Goal: Information Seeking & Learning: Check status

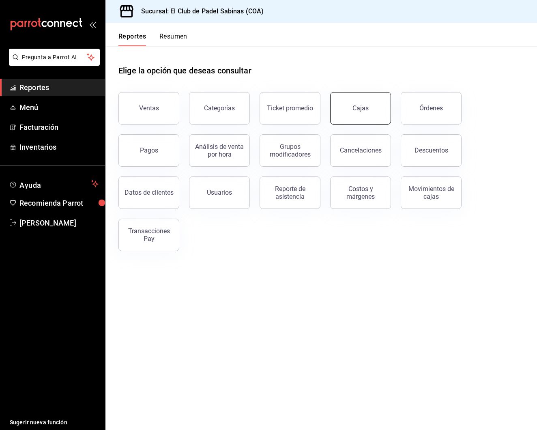
click at [379, 108] on link "Cajas" at bounding box center [360, 108] width 61 height 32
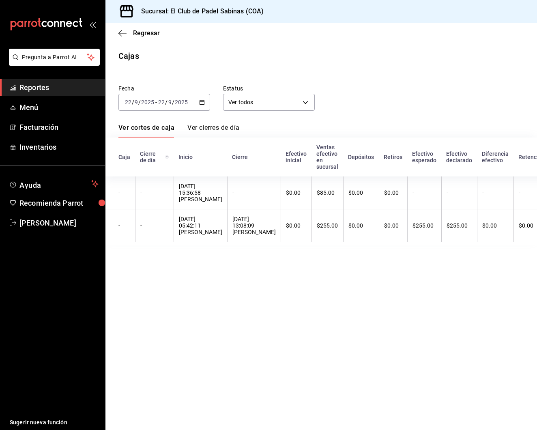
click at [52, 88] on span "Reportes" at bounding box center [58, 87] width 79 height 11
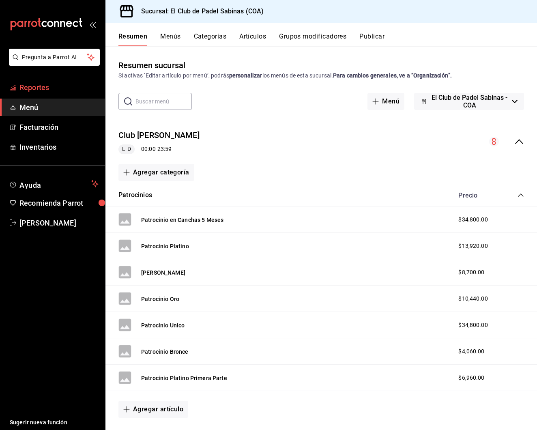
click at [71, 91] on span "Reportes" at bounding box center [58, 87] width 79 height 11
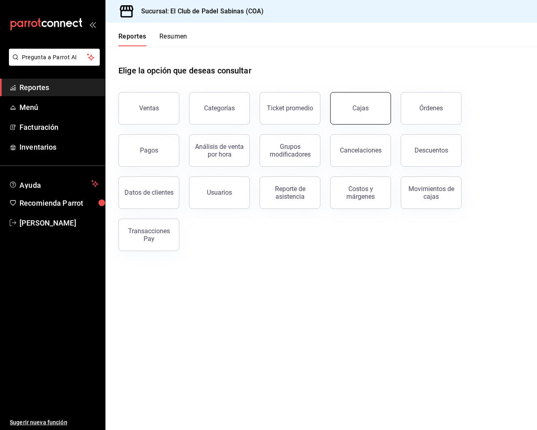
click at [353, 103] on link "Cajas" at bounding box center [360, 108] width 61 height 32
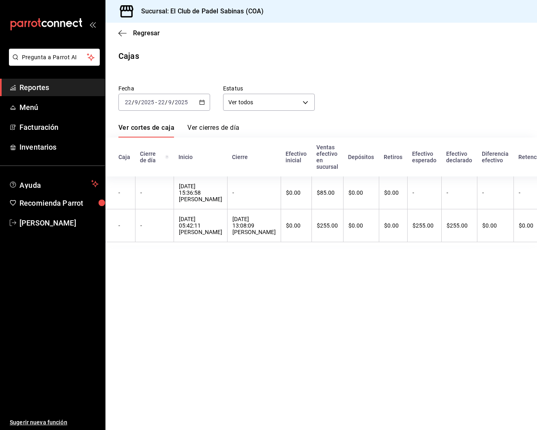
scroll to position [0, 0]
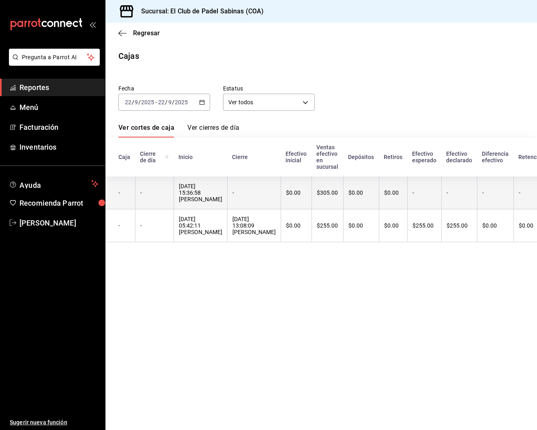
click at [317, 190] on div "$305.00" at bounding box center [327, 192] width 21 height 6
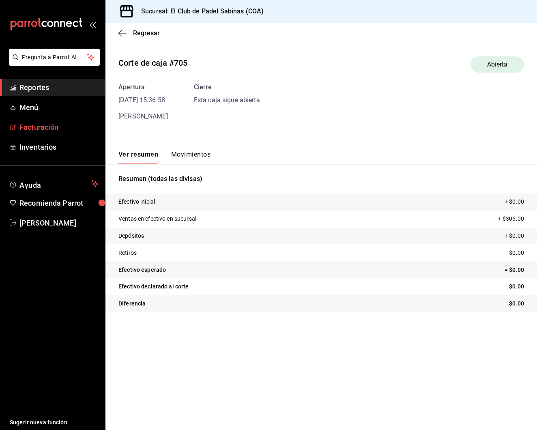
click at [38, 135] on link "Facturación" at bounding box center [52, 126] width 105 height 17
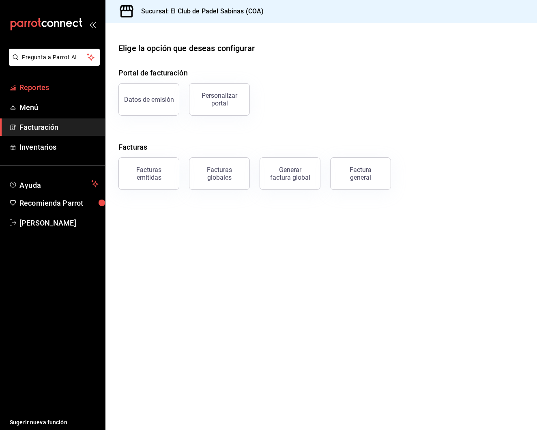
click at [80, 86] on span "Reportes" at bounding box center [58, 87] width 79 height 11
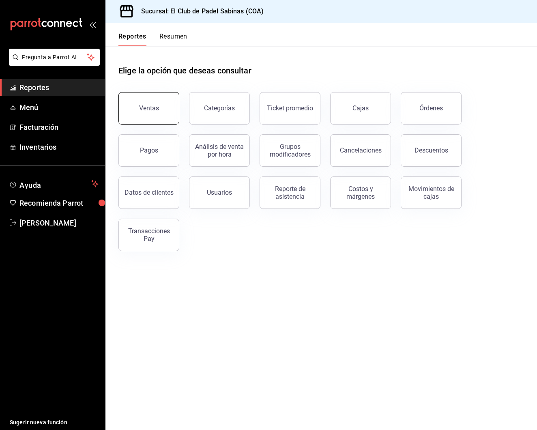
click at [163, 94] on button "Ventas" at bounding box center [148, 108] width 61 height 32
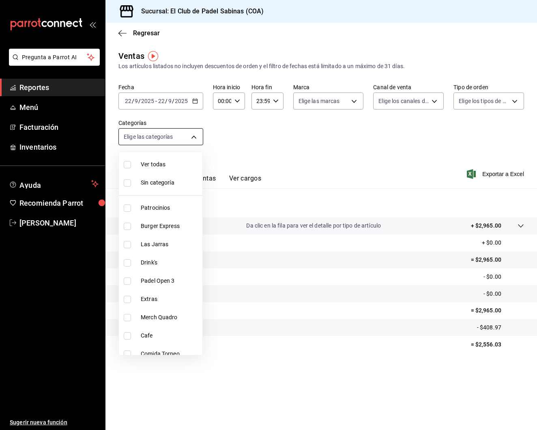
click at [182, 137] on body "Pregunta a Parrot AI Reportes Menú Facturación Inventarios Ayuda Recomienda Par…" at bounding box center [268, 215] width 537 height 430
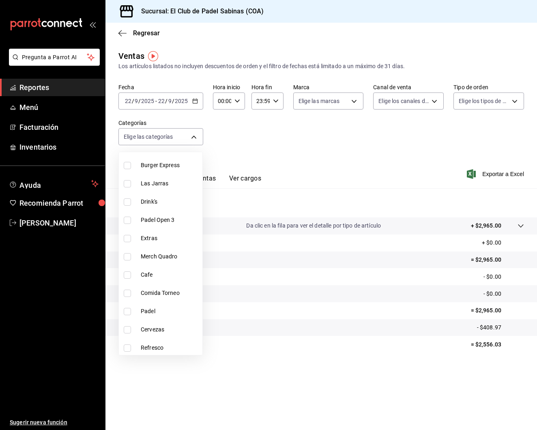
scroll to position [61, 0]
click at [145, 315] on li "Padel" at bounding box center [160, 311] width 83 height 18
type input "efc3b7c4-eb51-42a8-866d-d080aa263954"
checkbox input "true"
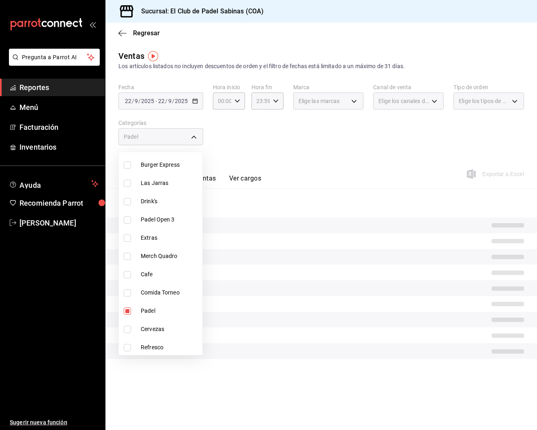
click at [322, 124] on div at bounding box center [268, 215] width 537 height 430
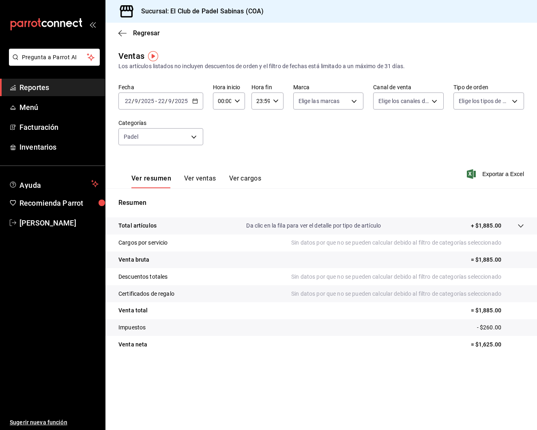
click at [519, 227] on icon at bounding box center [520, 226] width 6 height 6
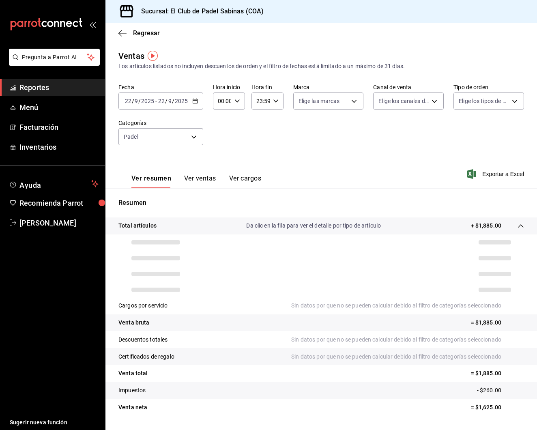
scroll to position [0, 0]
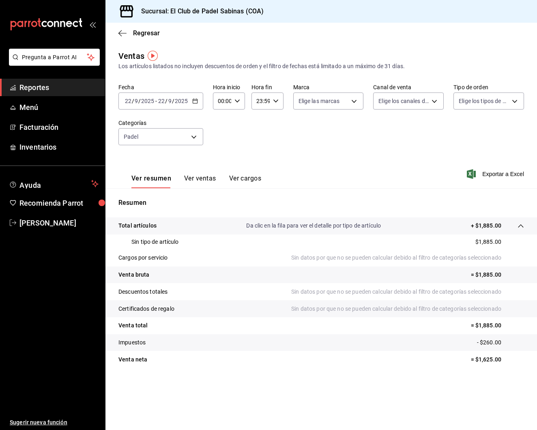
click at [519, 227] on icon at bounding box center [520, 226] width 6 height 6
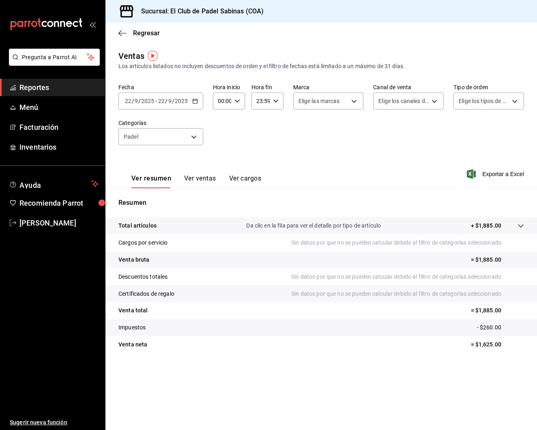
click at [77, 91] on span "Reportes" at bounding box center [58, 87] width 79 height 11
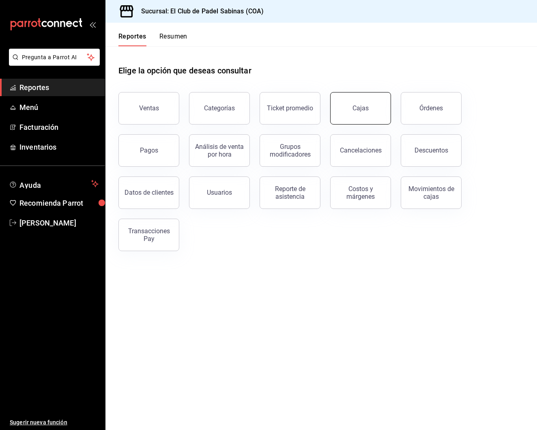
click at [371, 110] on link "Cajas" at bounding box center [360, 108] width 61 height 32
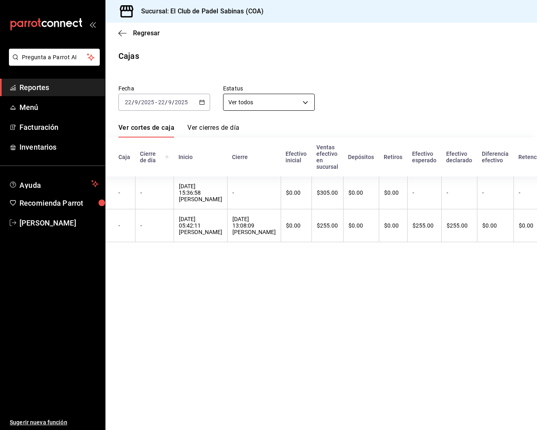
click at [254, 100] on body "Pregunta a Parrot AI Reportes Menú Facturación Inventarios Ayuda Recomienda Par…" at bounding box center [268, 215] width 537 height 430
click at [208, 118] on div at bounding box center [268, 215] width 537 height 430
click at [169, 103] on input "9" at bounding box center [170, 102] width 4 height 6
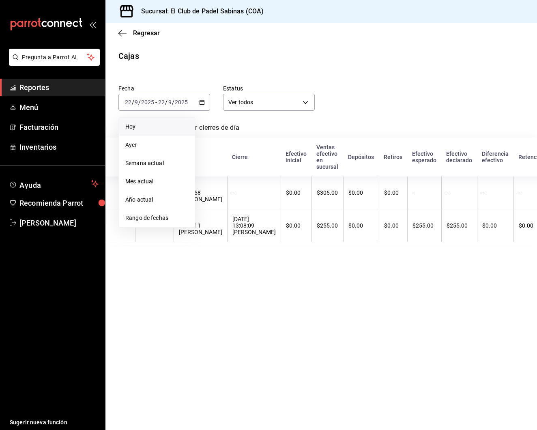
click at [189, 123] on li "Hoy" at bounding box center [157, 127] width 76 height 18
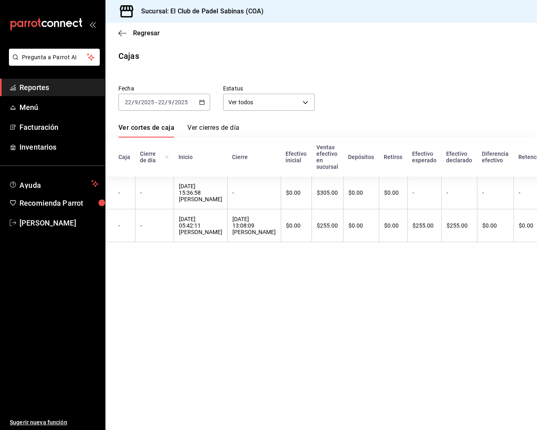
click at [190, 107] on div "2025-09-22 22 / 9 / 2025 - 2025-09-22 22 / 9 / 2025" at bounding box center [164, 102] width 92 height 17
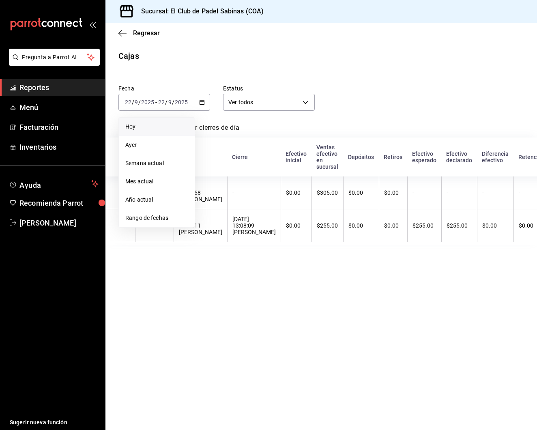
click at [251, 118] on div "Fecha 2025-09-22 22 / 9 / 2025 - 2025-09-22 22 / 9 / 2025 Hoy Ayer Semana actua…" at bounding box center [320, 160] width 405 height 170
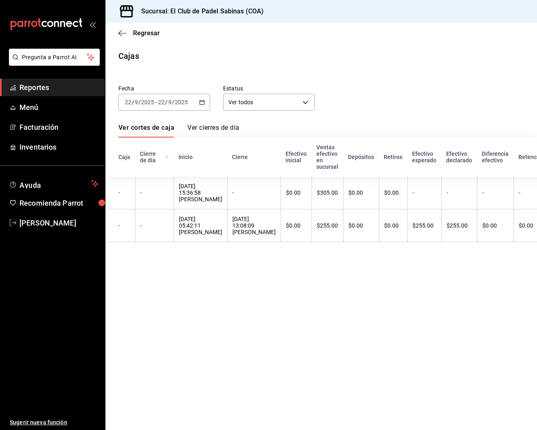
click at [351, 103] on div "Fecha 2025-09-22 22 / 9 / 2025 - 2025-09-22 22 / 9 / 2025 Estatus Ver todos ALL" at bounding box center [314, 91] width 418 height 39
click at [85, 89] on span "Reportes" at bounding box center [58, 87] width 79 height 11
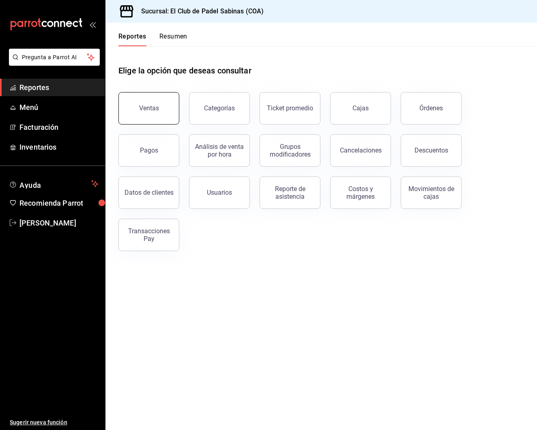
click at [148, 105] on div "Ventas" at bounding box center [149, 108] width 20 height 8
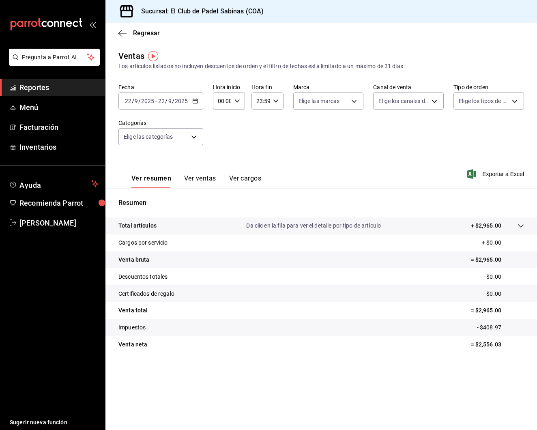
click at [207, 178] on button "Ver ventas" at bounding box center [200, 181] width 32 height 14
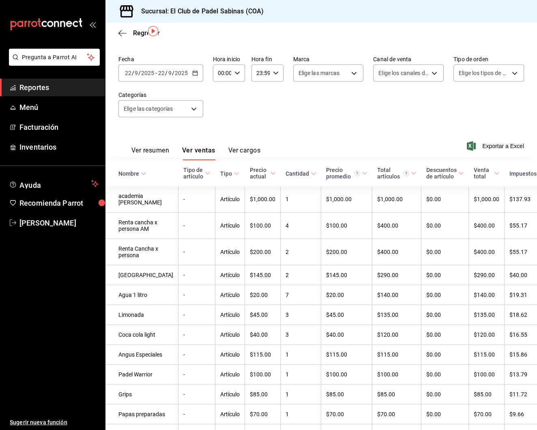
scroll to position [20, 0]
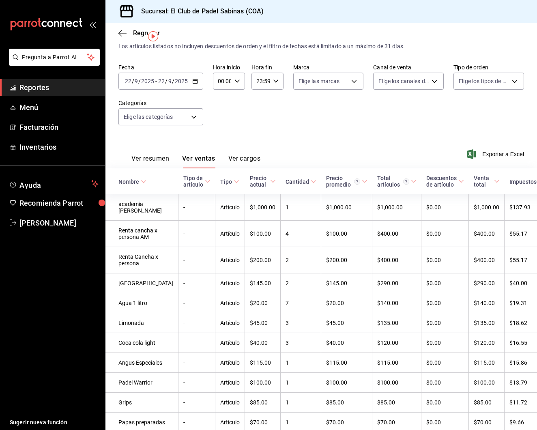
click at [330, 161] on div "Ver resumen Ver ventas Ver cargos Exportar a Excel" at bounding box center [320, 151] width 431 height 33
click at [226, 79] on input "00:00" at bounding box center [222, 81] width 18 height 16
click at [222, 123] on button "06" at bounding box center [220, 127] width 13 height 16
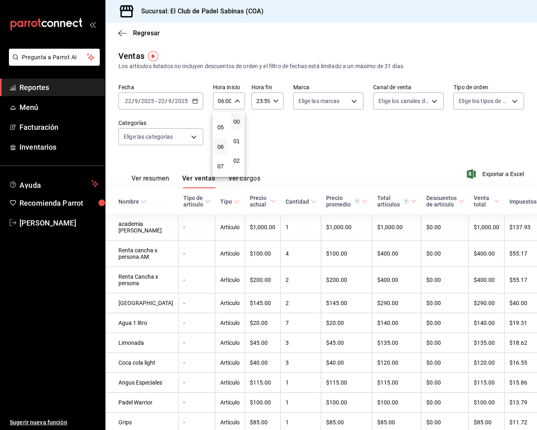
click at [286, 118] on div at bounding box center [268, 215] width 537 height 430
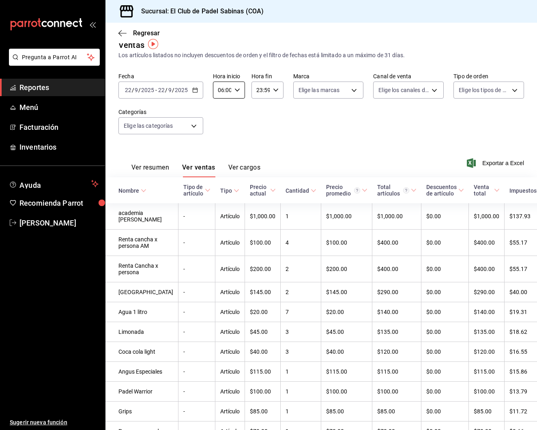
scroll to position [13, 0]
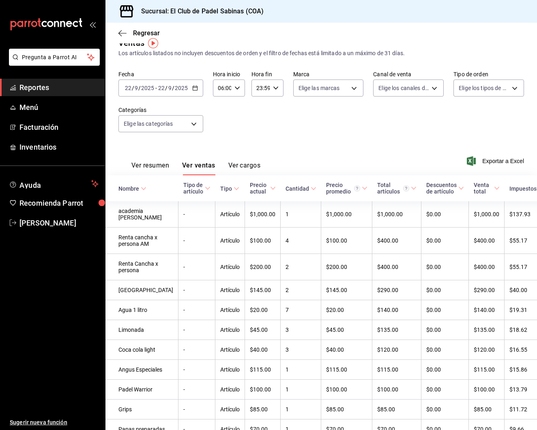
click at [240, 87] on div "06:00 Hora inicio" at bounding box center [229, 87] width 32 height 17
click at [222, 109] on span "03" at bounding box center [220, 106] width 3 height 6
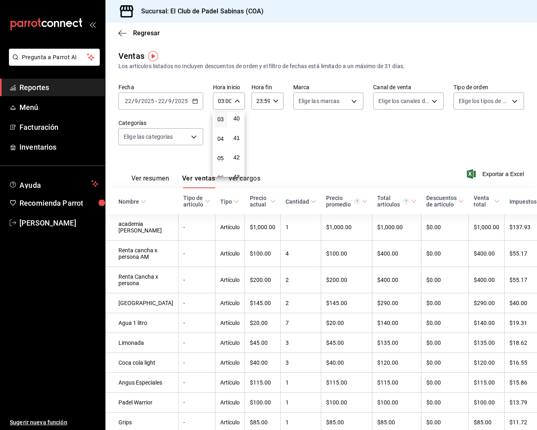
scroll to position [788, 0]
click at [236, 120] on button "40" at bounding box center [236, 112] width 13 height 16
type input "03:40"
click at [274, 102] on div at bounding box center [268, 215] width 537 height 430
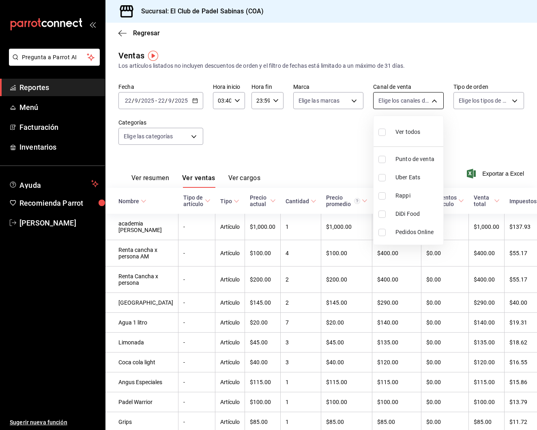
click at [405, 101] on body "Pregunta a Parrot AI Reportes Menú Facturación Inventarios Ayuda Recomienda Par…" at bounding box center [268, 215] width 537 height 430
click at [340, 129] on div at bounding box center [268, 215] width 537 height 430
click at [333, 98] on body "Pregunta a Parrot AI Reportes Menú Facturación Inventarios Ayuda Recomienda Par…" at bounding box center [268, 215] width 537 height 430
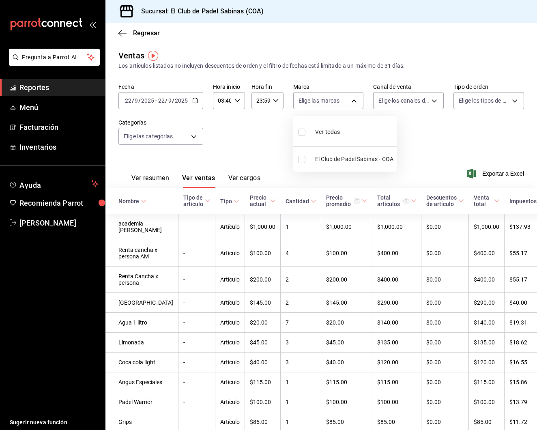
click at [276, 130] on div at bounding box center [268, 215] width 537 height 430
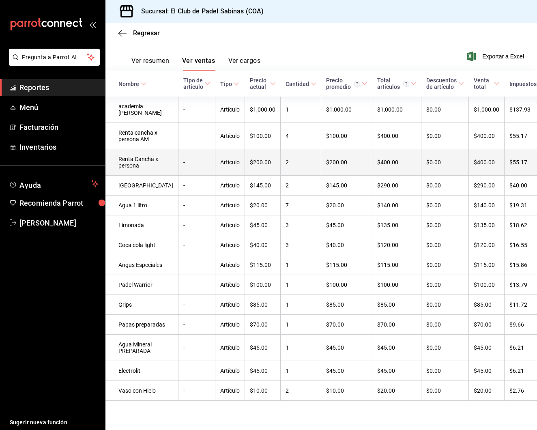
scroll to position [150, 0]
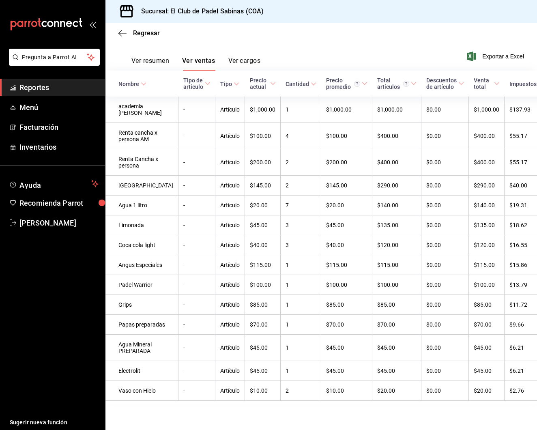
click at [117, 33] on div "Regresar" at bounding box center [320, 33] width 431 height 21
click at [122, 31] on icon "button" at bounding box center [122, 33] width 8 height 7
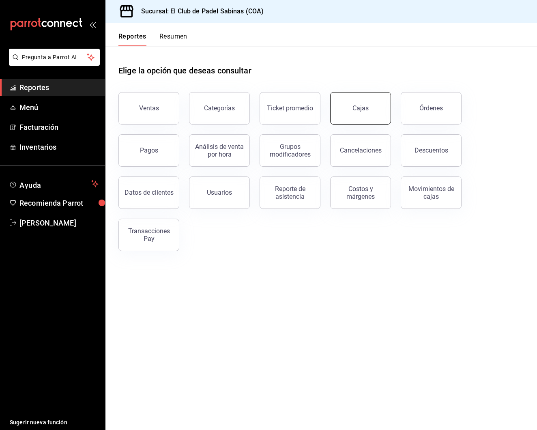
click at [369, 101] on link "Cajas" at bounding box center [360, 108] width 61 height 32
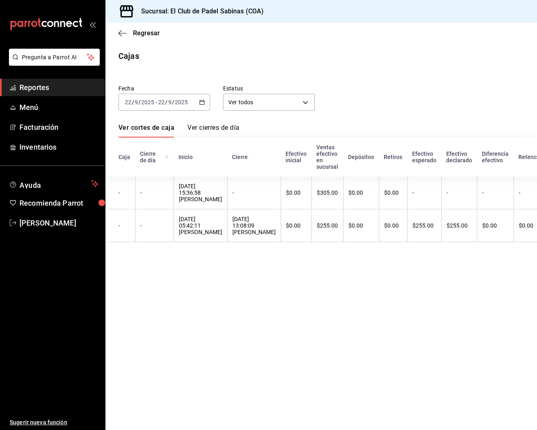
click at [66, 83] on span "Reportes" at bounding box center [58, 87] width 79 height 11
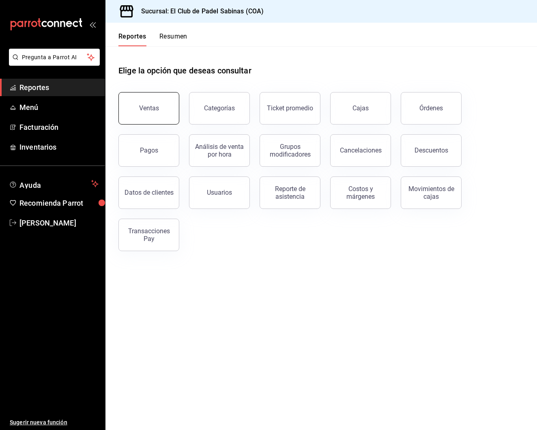
click at [153, 98] on button "Ventas" at bounding box center [148, 108] width 61 height 32
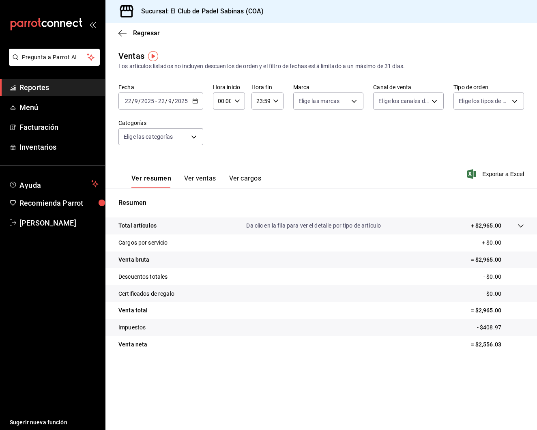
click at [202, 176] on button "Ver ventas" at bounding box center [200, 181] width 32 height 14
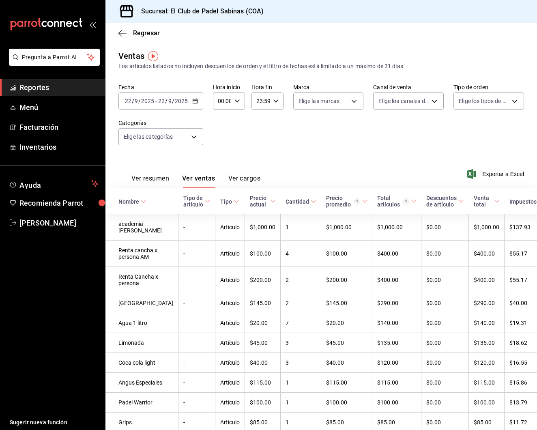
click at [228, 99] on input "00:00" at bounding box center [222, 101] width 18 height 16
click at [227, 135] on div "03" at bounding box center [220, 131] width 16 height 19
click at [219, 134] on span "03" at bounding box center [220, 131] width 3 height 6
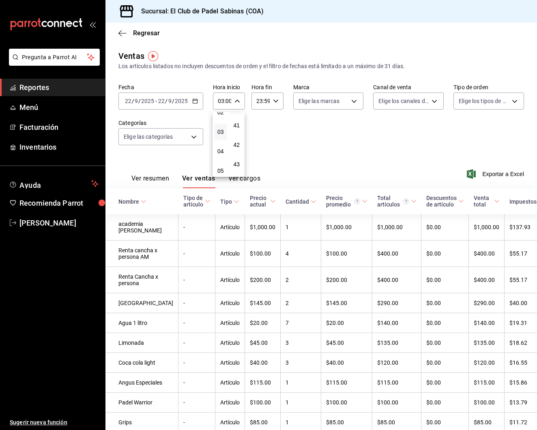
click at [235, 109] on span "40" at bounding box center [236, 106] width 3 height 6
type input "03:40"
click at [282, 111] on div at bounding box center [268, 215] width 537 height 430
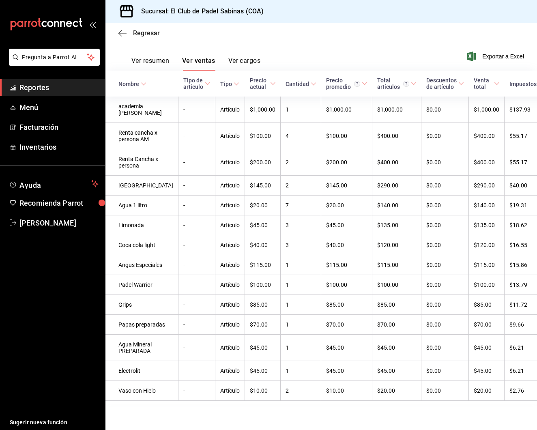
click at [123, 32] on icon "button" at bounding box center [122, 33] width 8 height 7
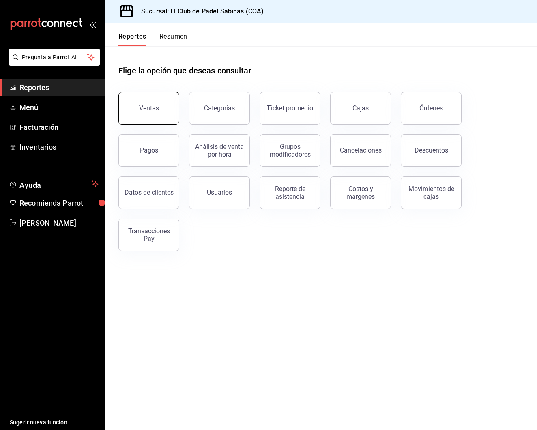
click at [153, 107] on div "Ventas" at bounding box center [149, 108] width 20 height 8
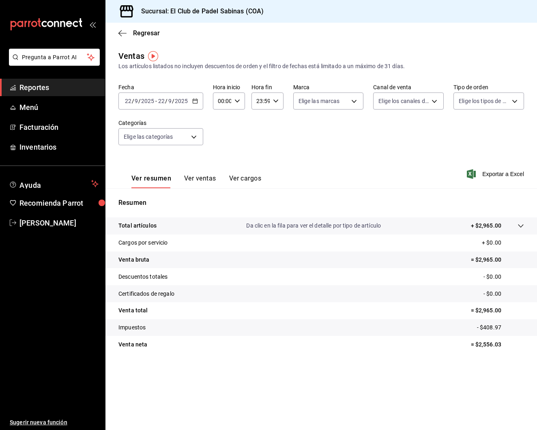
scroll to position [0, 0]
click at [165, 179] on button "Ver resumen" at bounding box center [151, 181] width 40 height 14
click at [113, 35] on div "Regresar" at bounding box center [320, 33] width 431 height 21
click at [121, 34] on icon "button" at bounding box center [122, 33] width 8 height 7
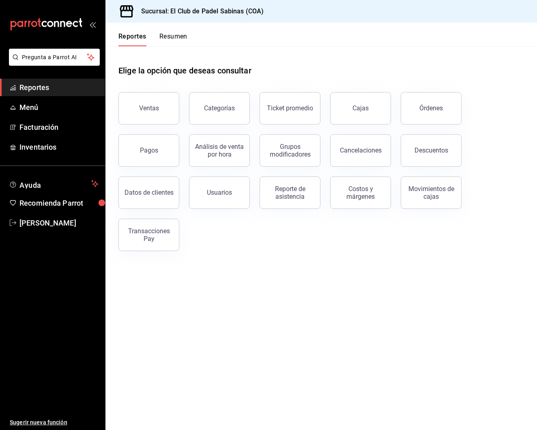
click at [163, 34] on button "Resumen" at bounding box center [173, 39] width 28 height 14
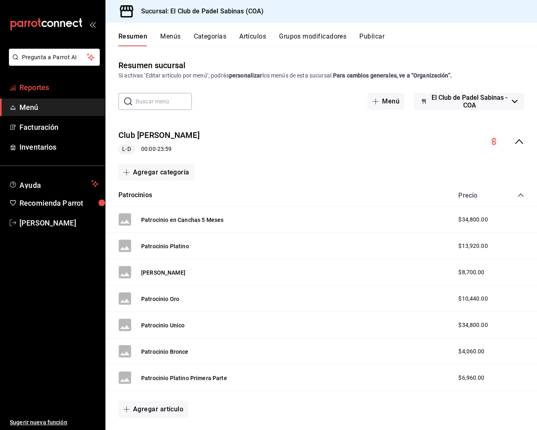
click at [31, 90] on span "Reportes" at bounding box center [58, 87] width 79 height 11
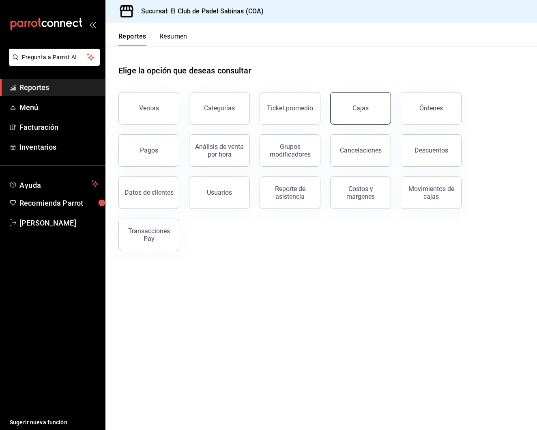
click at [360, 109] on div "Cajas" at bounding box center [360, 108] width 17 height 10
click at [35, 220] on span "Selena Tovar" at bounding box center [58, 222] width 79 height 11
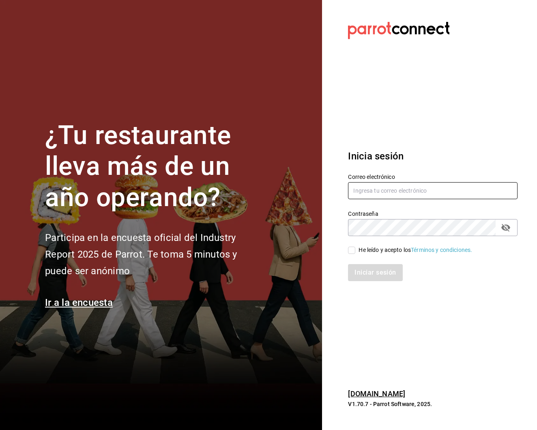
type input "robertagglz@gmail.com"
click at [357, 247] on span "He leído y acepto los Términos y condiciones." at bounding box center [413, 250] width 117 height 9
click at [355, 247] on input "He leído y acepto los Términos y condiciones." at bounding box center [351, 249] width 7 height 7
checkbox input "true"
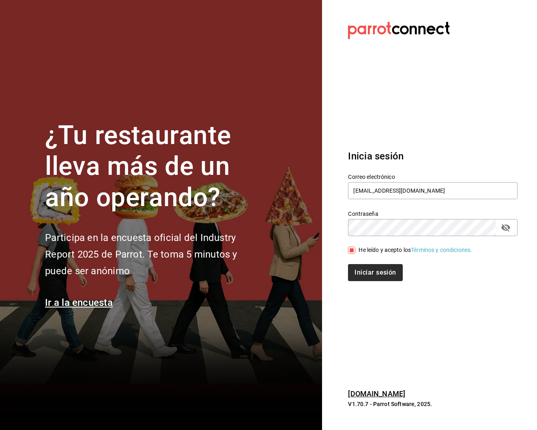
click at [377, 263] on div "Iniciar sesión" at bounding box center [427, 267] width 179 height 27
click at [378, 265] on button "Iniciar sesión" at bounding box center [375, 272] width 55 height 17
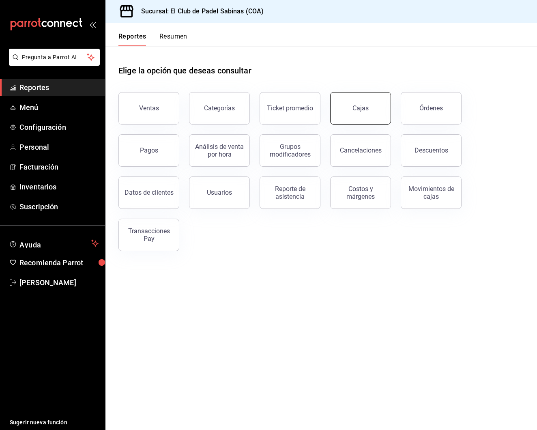
click at [353, 95] on link "Cajas" at bounding box center [360, 108] width 61 height 32
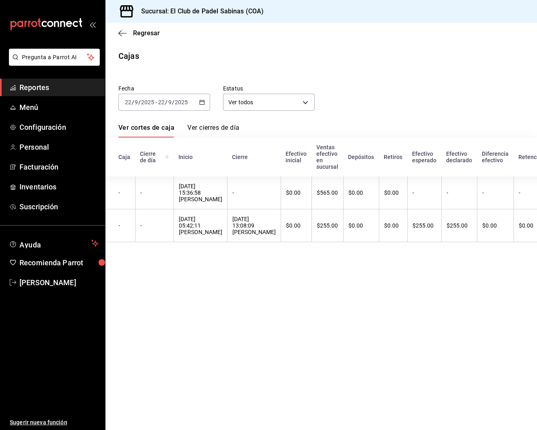
click at [117, 33] on div "Regresar" at bounding box center [320, 33] width 431 height 21
click at [121, 32] on icon "button" at bounding box center [122, 33] width 8 height 7
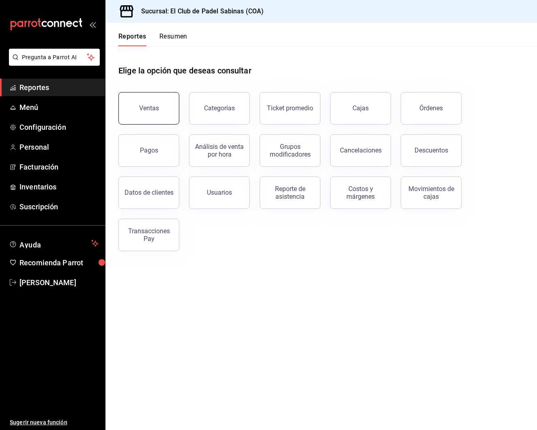
click at [167, 112] on button "Ventas" at bounding box center [148, 108] width 61 height 32
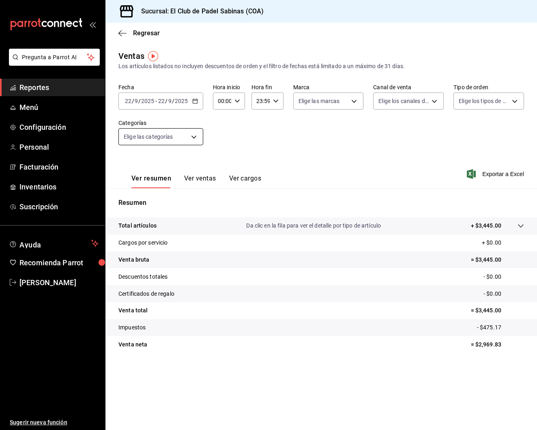
click at [192, 138] on body "Pregunta a Parrot AI Reportes Menú Configuración Personal Facturación Inventari…" at bounding box center [268, 215] width 537 height 430
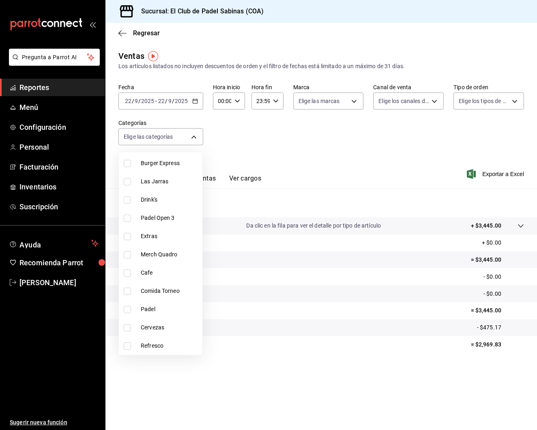
scroll to position [63, 0]
click at [154, 306] on span "Padel" at bounding box center [170, 309] width 58 height 9
type input "efc3b7c4-eb51-42a8-866d-d080aa263954"
checkbox input "true"
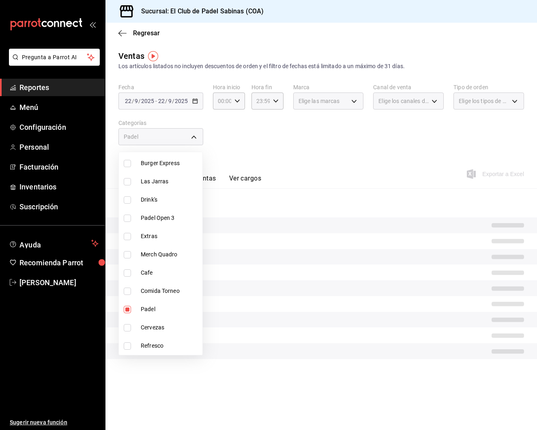
click at [255, 141] on div at bounding box center [268, 215] width 537 height 430
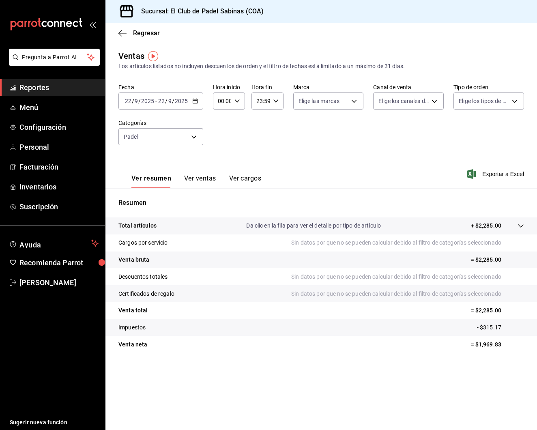
click at [196, 178] on button "Ver ventas" at bounding box center [200, 181] width 32 height 14
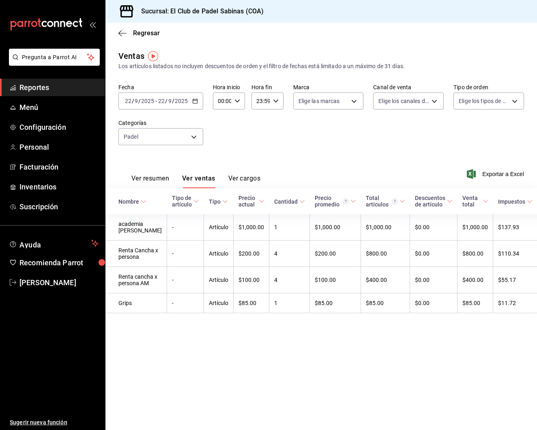
click at [235, 98] on icon "button" at bounding box center [237, 101] width 6 height 6
click at [221, 154] on span "16" at bounding box center [220, 151] width 3 height 6
type input "16:00"
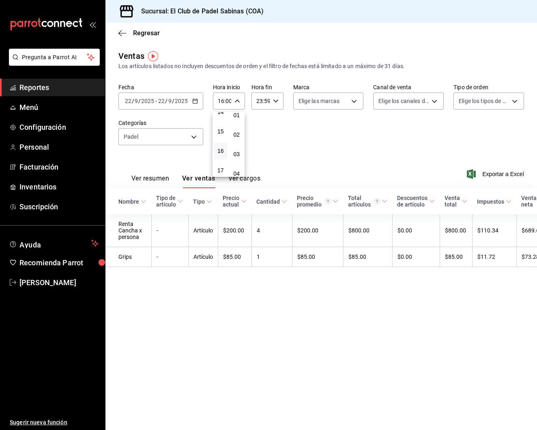
click at [288, 139] on div at bounding box center [268, 215] width 537 height 430
click at [241, 176] on button "Ver cargos" at bounding box center [244, 181] width 32 height 14
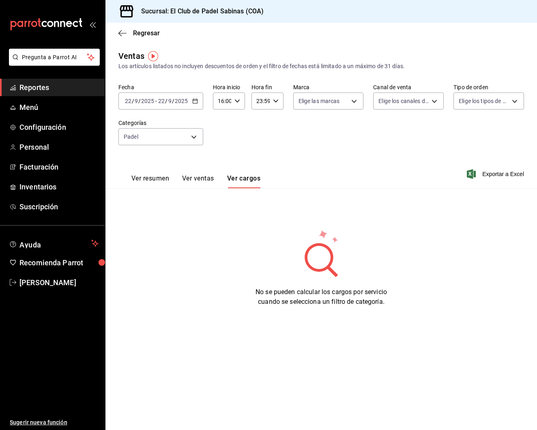
click at [164, 177] on button "Ver resumen" at bounding box center [150, 181] width 38 height 14
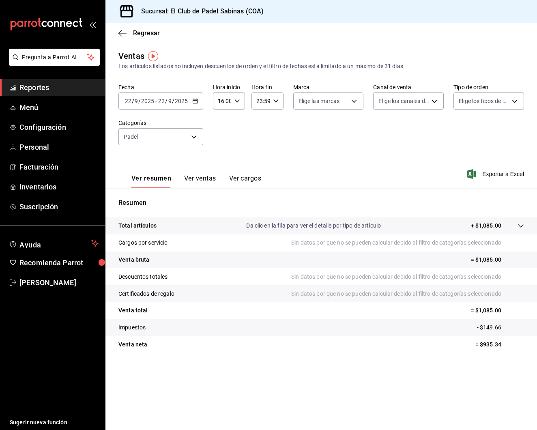
click at [206, 178] on button "Ver ventas" at bounding box center [200, 181] width 32 height 14
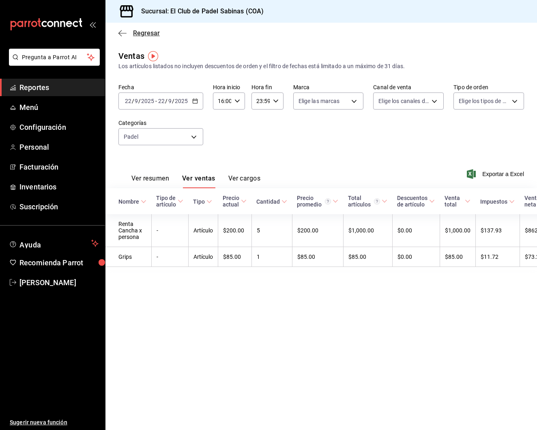
click at [121, 33] on icon "button" at bounding box center [122, 33] width 8 height 0
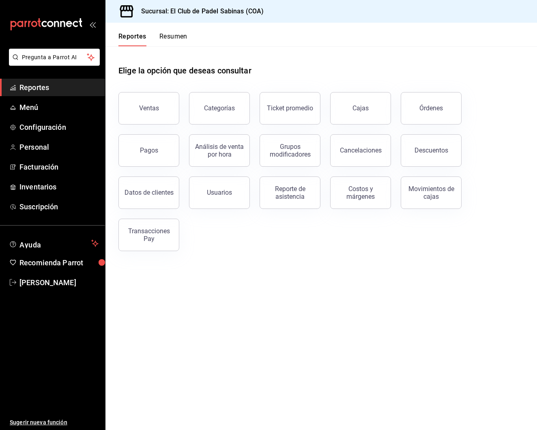
click at [177, 35] on button "Resumen" at bounding box center [173, 39] width 28 height 14
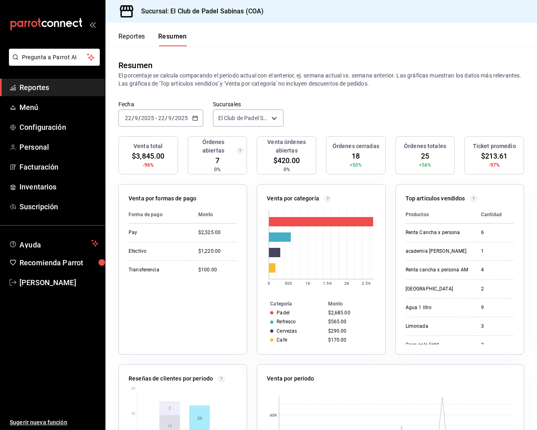
click at [144, 34] on button "Reportes" at bounding box center [131, 39] width 27 height 14
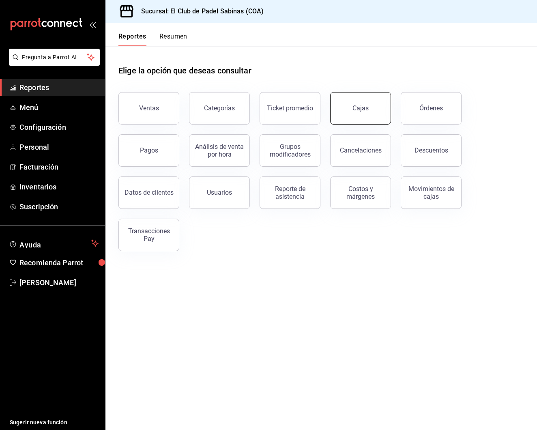
click at [350, 108] on link "Cajas" at bounding box center [360, 108] width 61 height 32
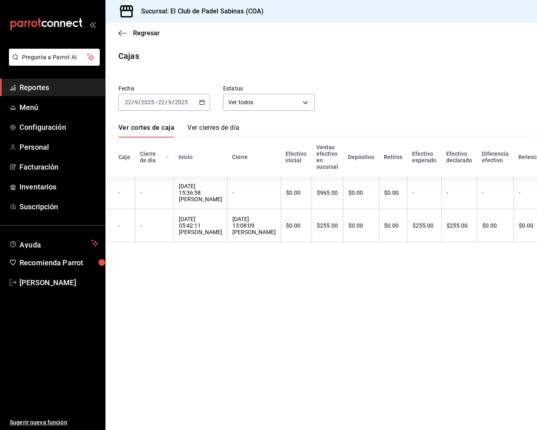
click at [84, 0] on div "mailbox folders" at bounding box center [52, 24] width 105 height 49
